Goal: Task Accomplishment & Management: Complete application form

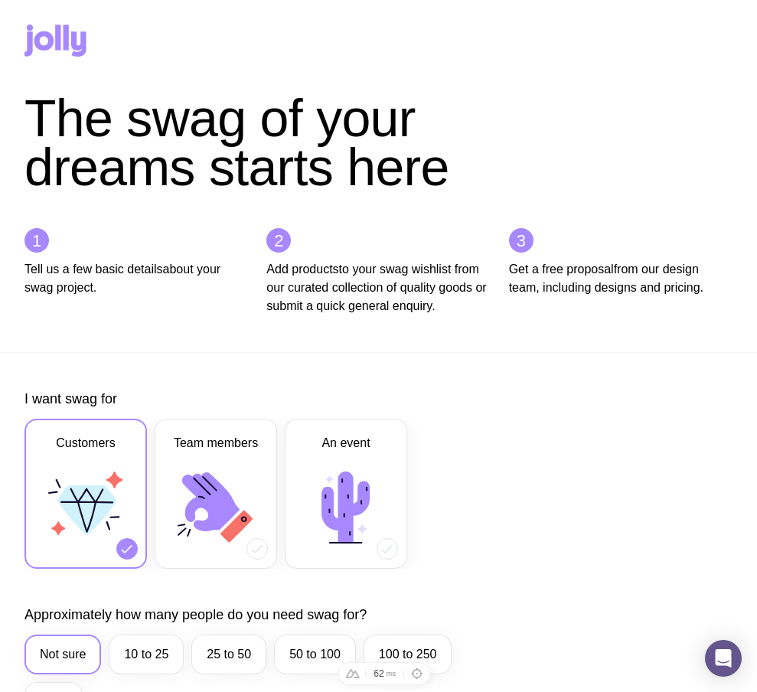
scroll to position [878, 0]
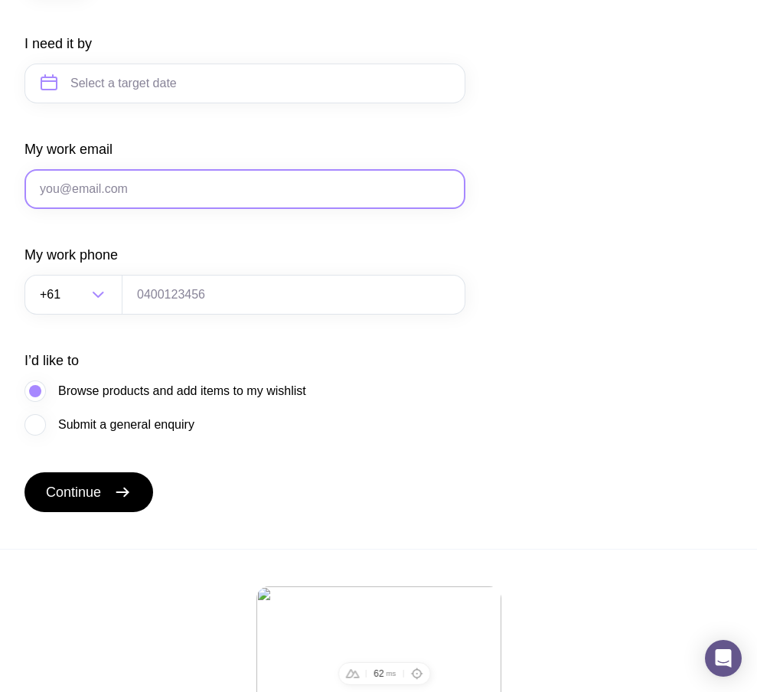
click at [185, 209] on input "My work email" at bounding box center [245, 189] width 441 height 40
paste input "ts1@gmail.com"
click at [54, 205] on input "ts1@gmail.com" at bounding box center [245, 189] width 441 height 40
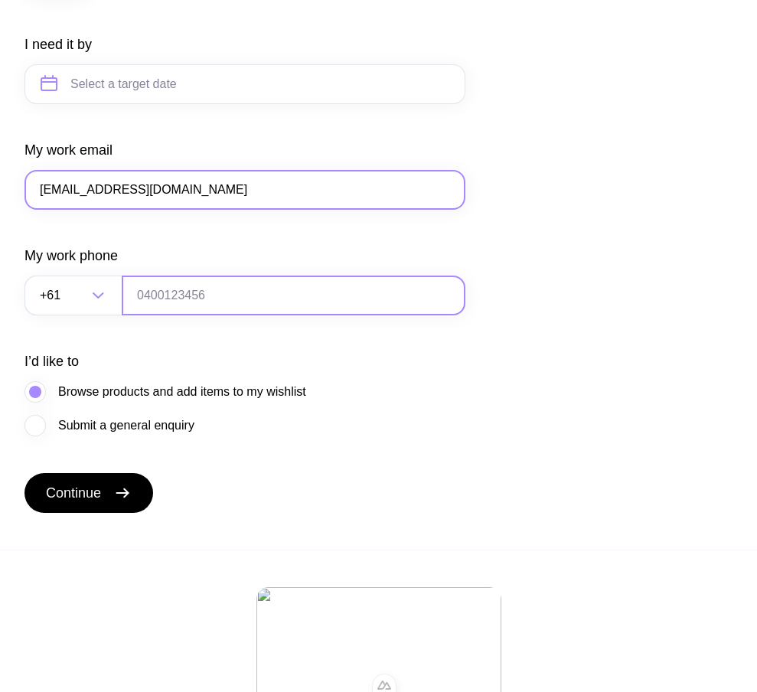
type input "ts24@gmail.com"
click at [198, 315] on input "tel" at bounding box center [294, 296] width 344 height 40
type input "0664130449"
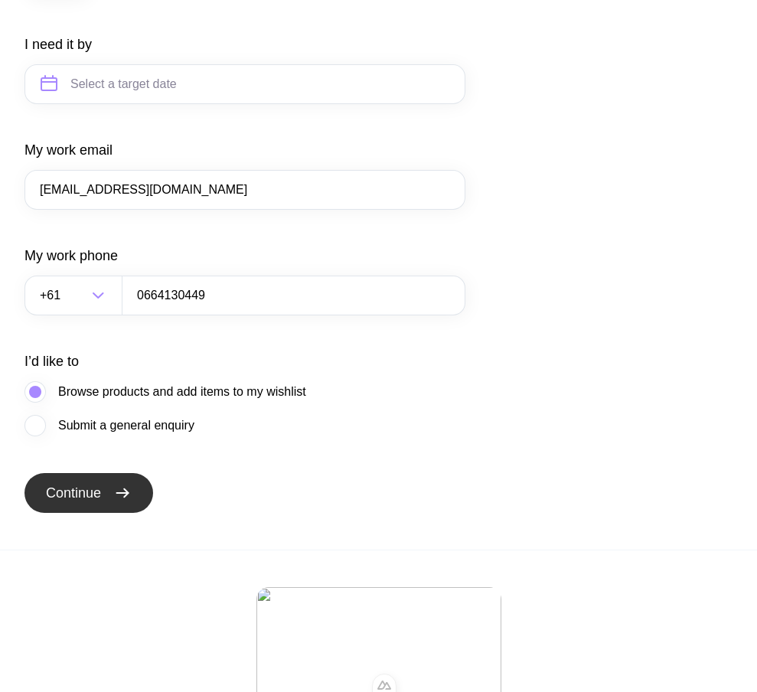
click at [110, 505] on button "Continue" at bounding box center [89, 493] width 129 height 40
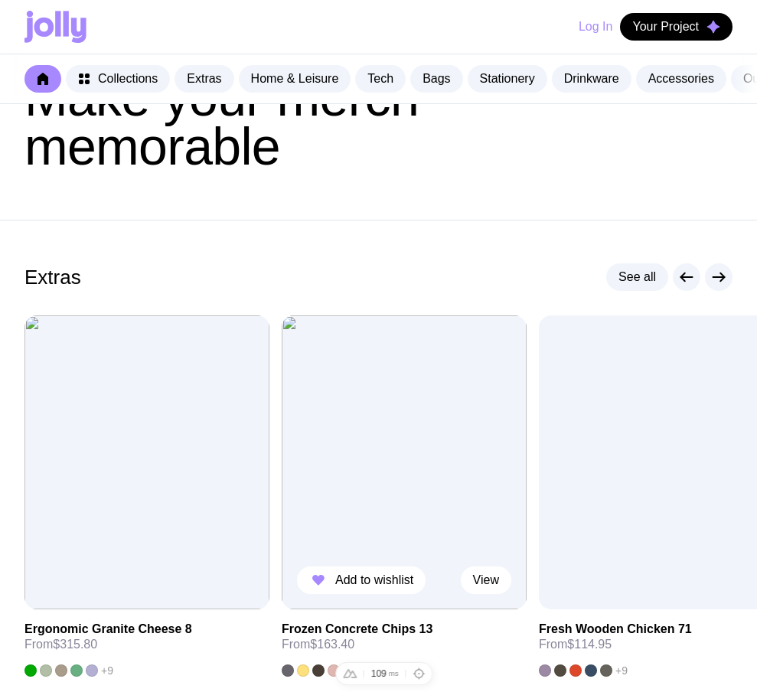
scroll to position [141, 0]
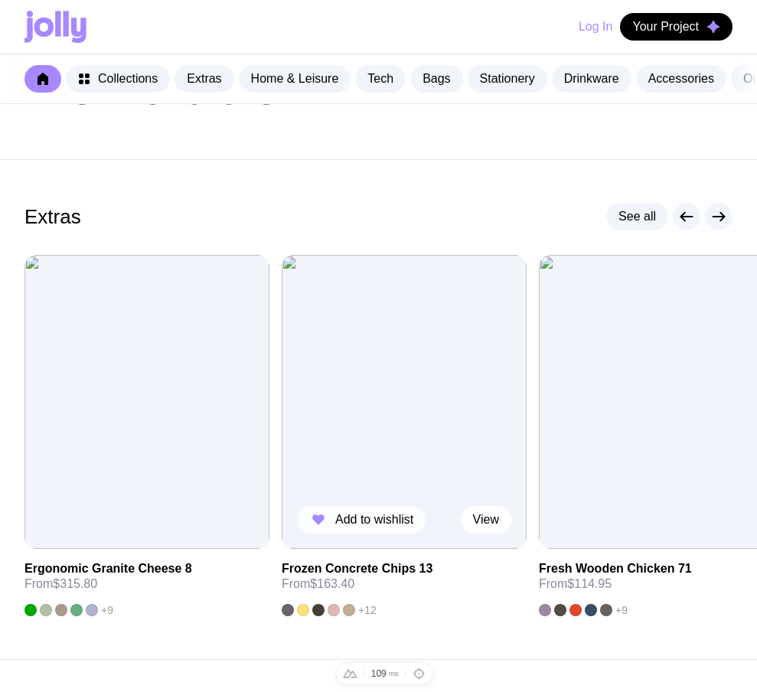
click at [382, 523] on button "Add to wishlist" at bounding box center [361, 520] width 129 height 28
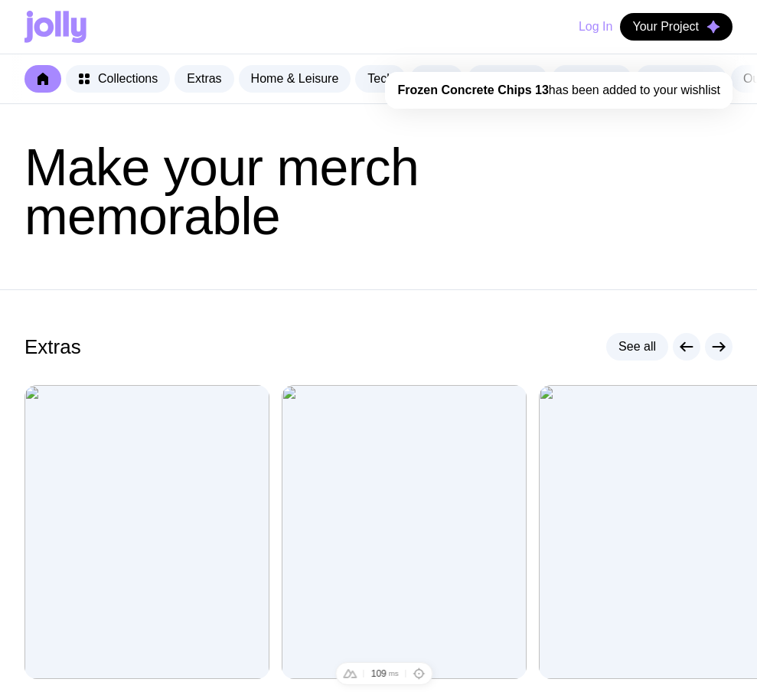
scroll to position [0, 0]
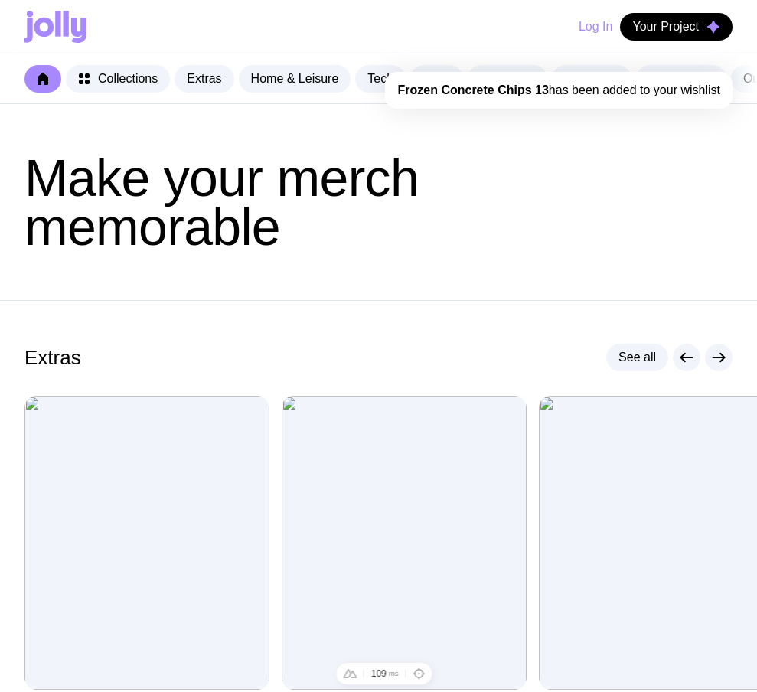
click at [580, 29] on button "Log In" at bounding box center [596, 27] width 34 height 28
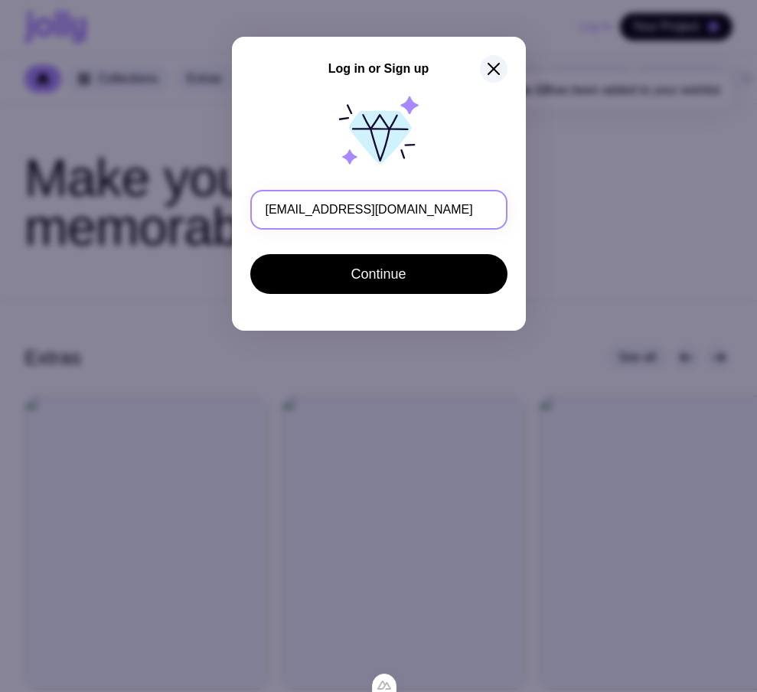
click at [286, 210] on input "ts24@gmail.com" at bounding box center [378, 210] width 257 height 40
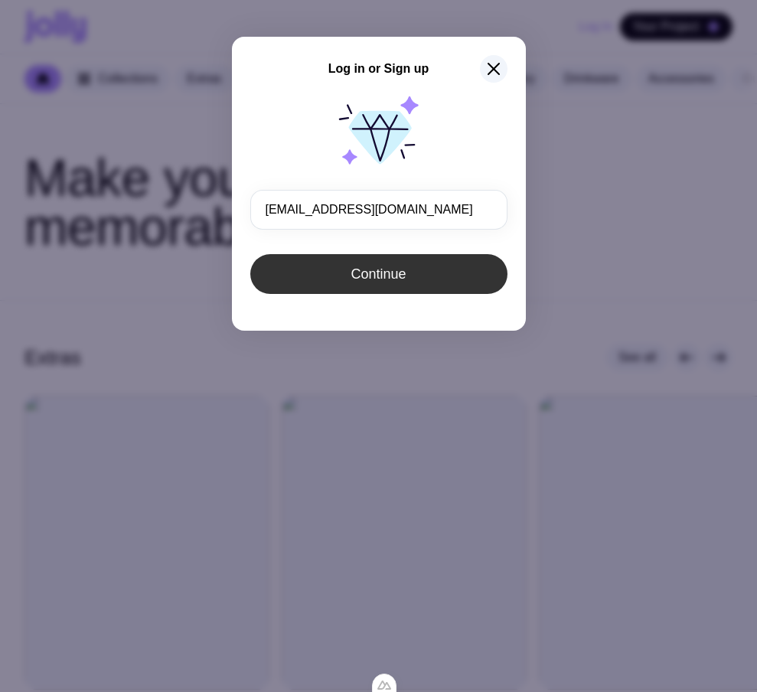
click at [344, 270] on button "Continue" at bounding box center [378, 274] width 257 height 40
type input "ts24@gmail.com"
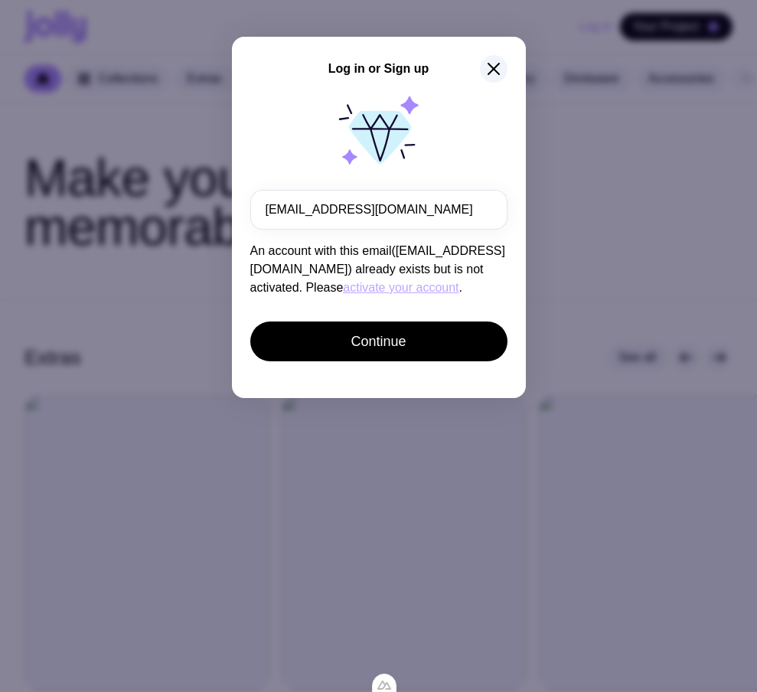
click at [343, 289] on button "activate your account" at bounding box center [401, 288] width 116 height 18
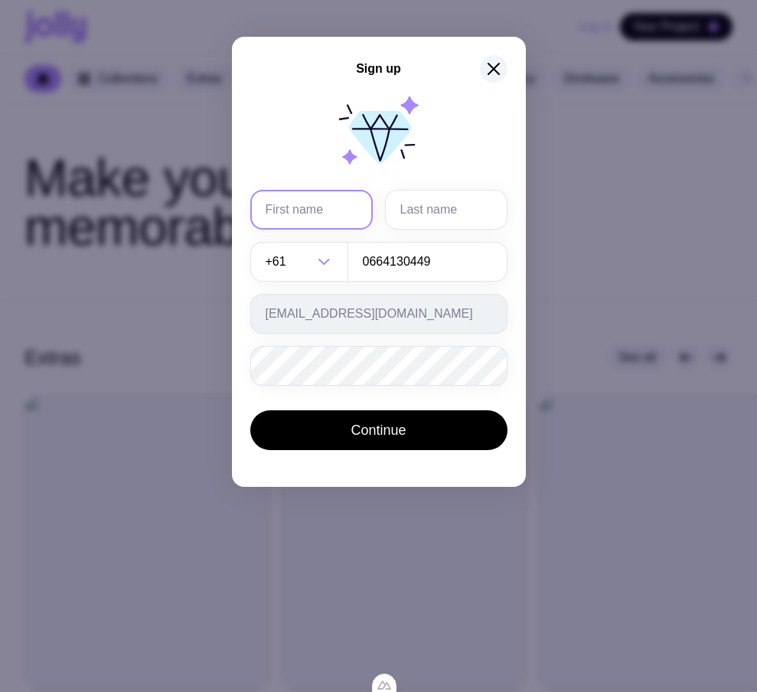
click at [305, 217] on input "text" at bounding box center [311, 210] width 123 height 40
type input "Serhii"
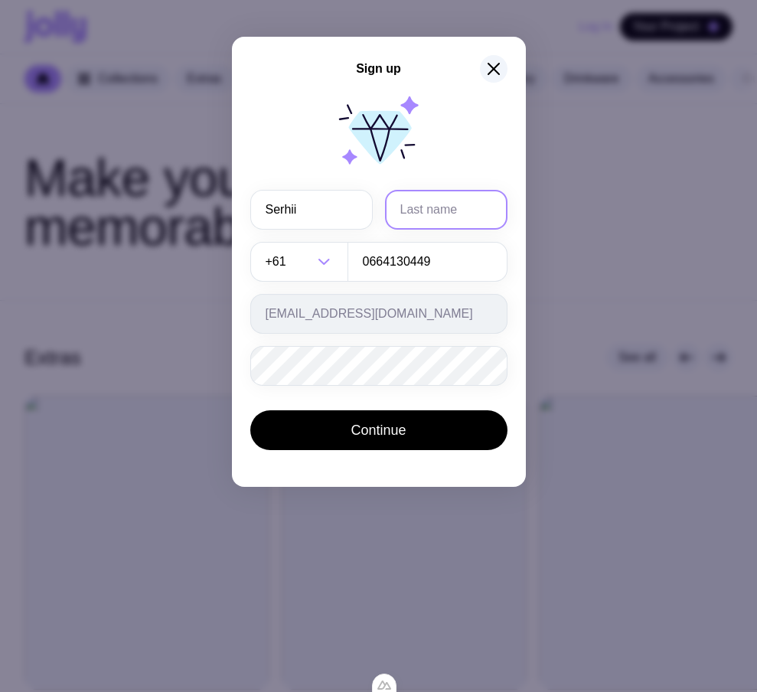
type input "Brykov"
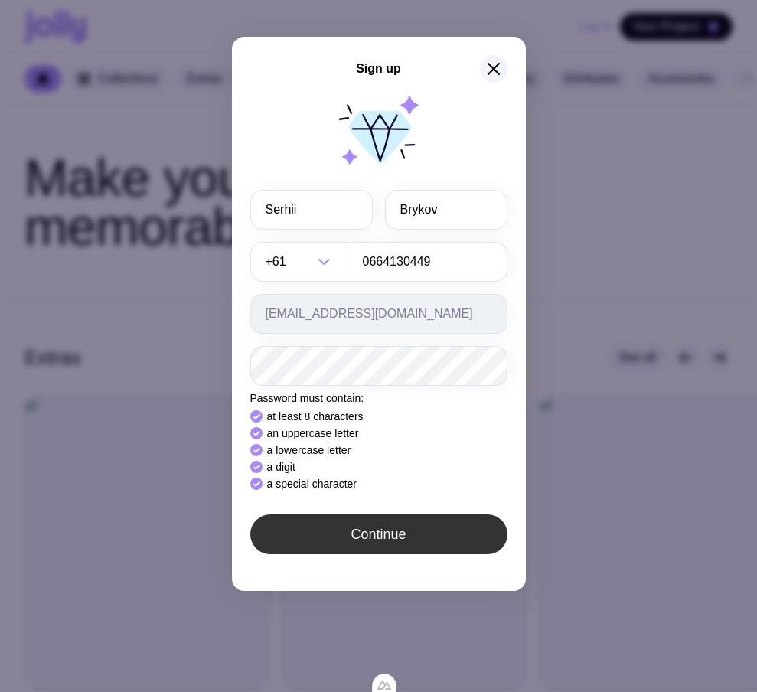
click at [391, 533] on div "Sign up Serhii Brykov +61 Loading... 0664130449 ts23@gmail.com Password must co…" at bounding box center [379, 314] width 294 height 554
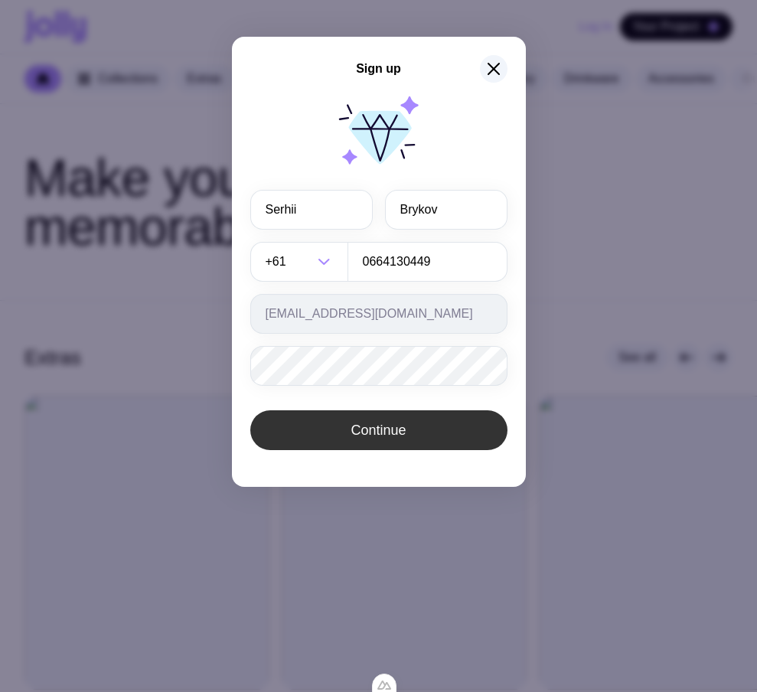
click at [391, 425] on span "Continue" at bounding box center [378, 430] width 55 height 18
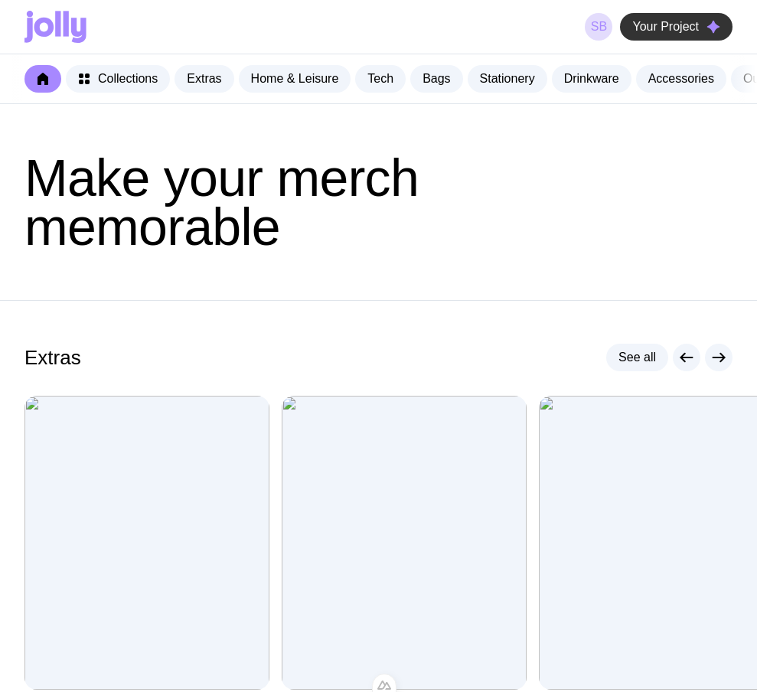
click at [692, 19] on span "Your Project" at bounding box center [666, 26] width 67 height 15
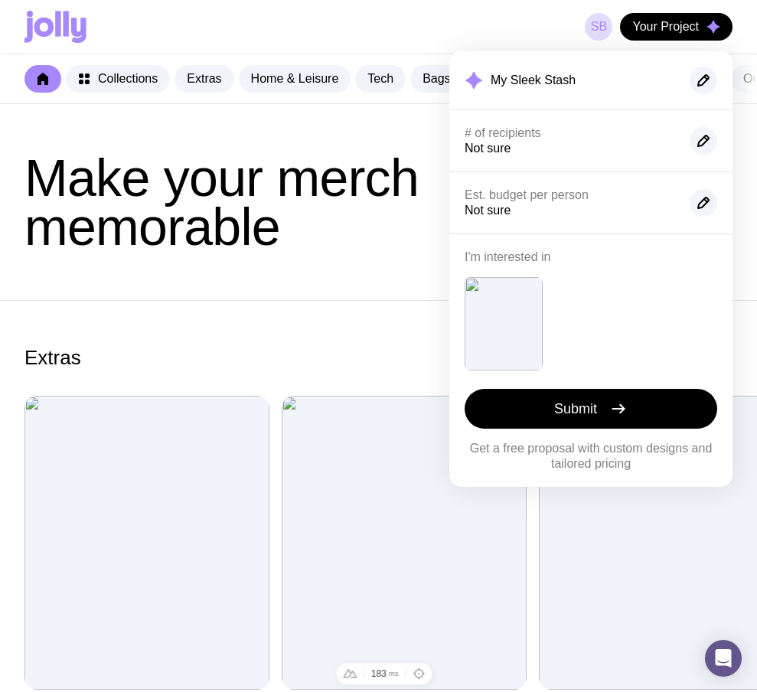
click at [280, 161] on span "Make your merch memorable" at bounding box center [222, 202] width 394 height 107
